Goal: Find specific page/section: Find specific page/section

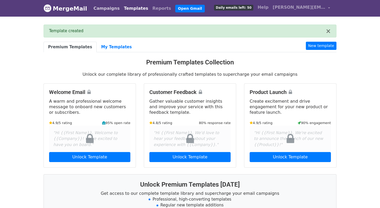
click at [101, 12] on link "Campaigns" at bounding box center [106, 8] width 30 height 11
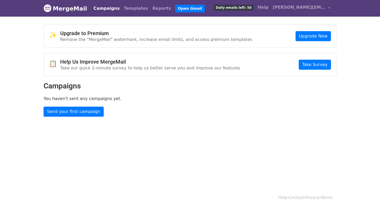
scroll to position [1, 0]
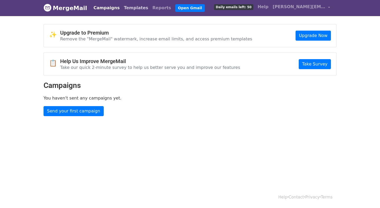
click at [134, 11] on link "Templates" at bounding box center [136, 8] width 29 height 11
